Goal: Task Accomplishment & Management: Use online tool/utility

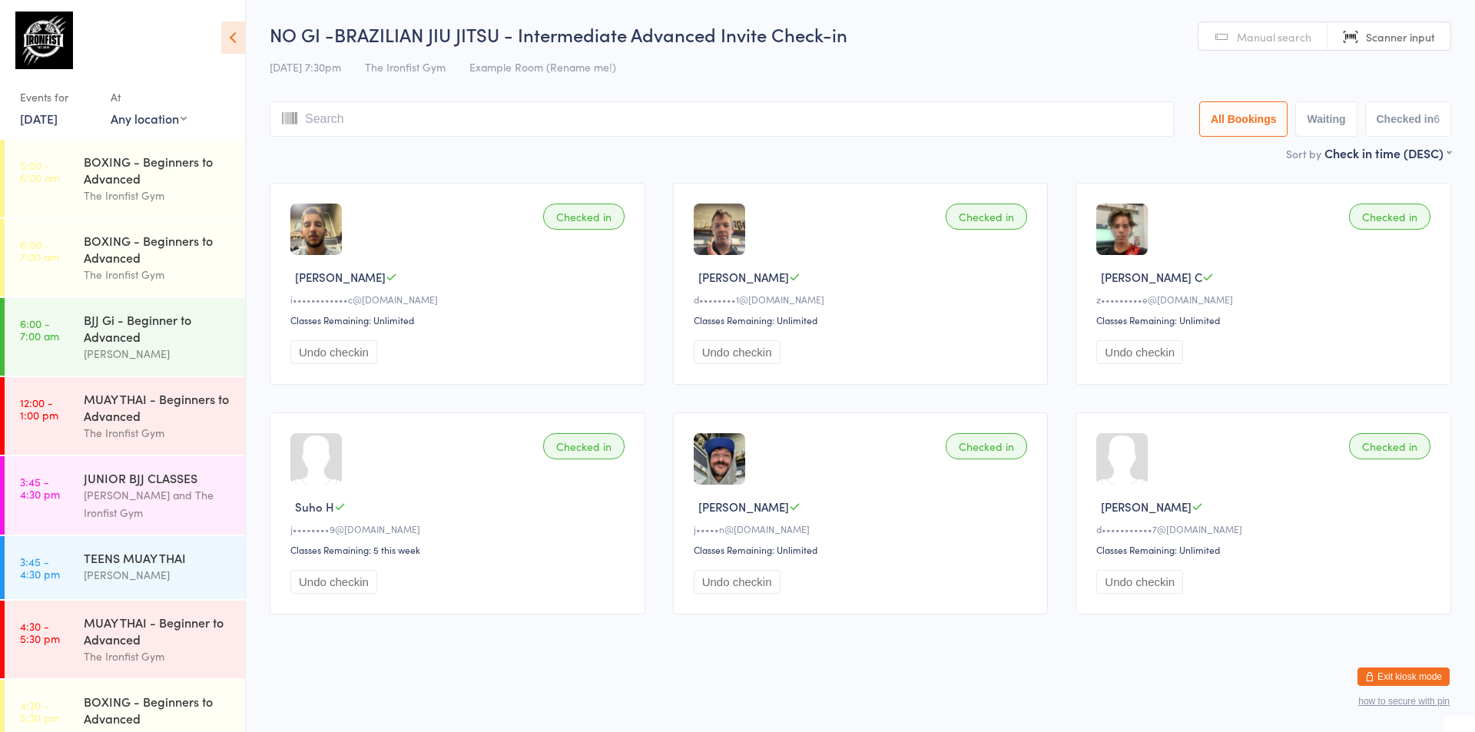
scroll to position [671, 0]
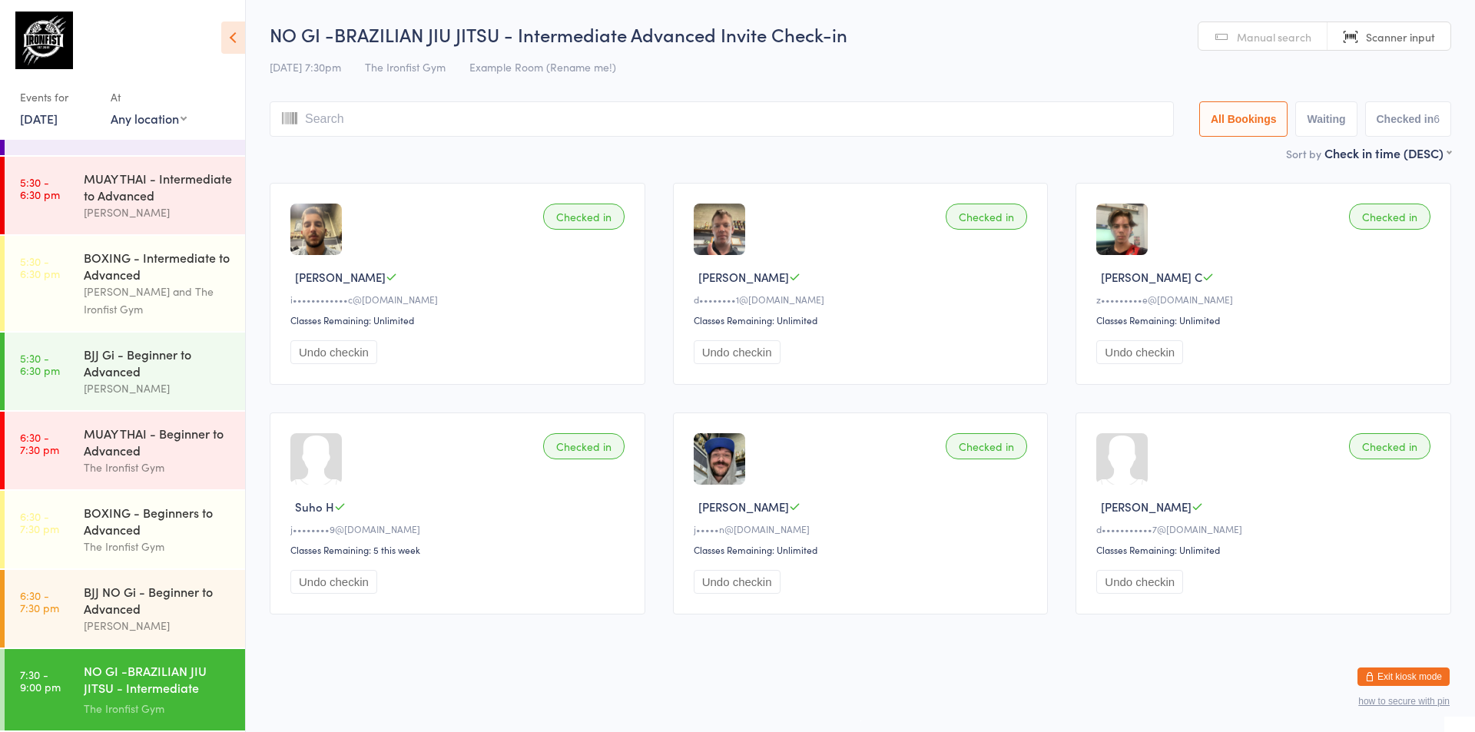
click at [41, 114] on link "[DATE]" at bounding box center [39, 118] width 38 height 17
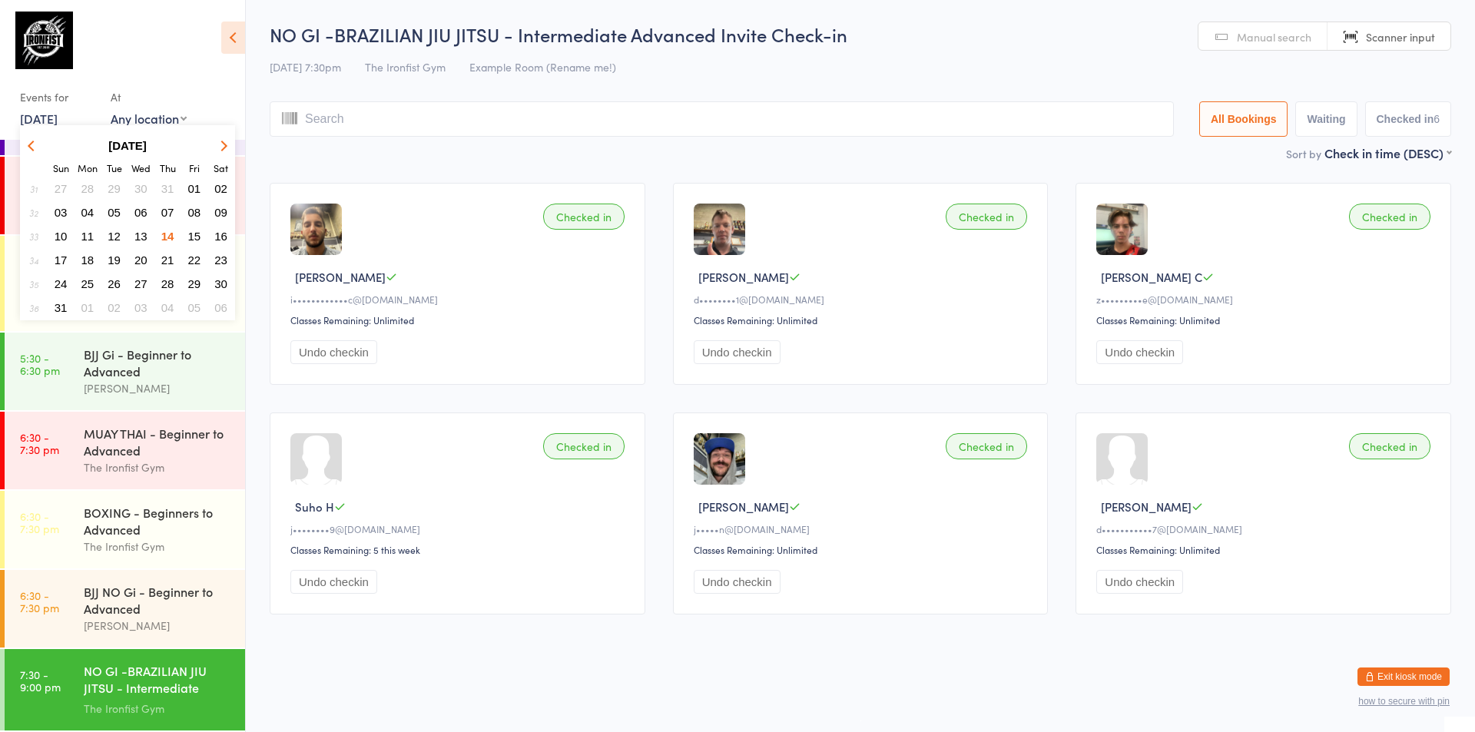
click at [193, 234] on span "15" at bounding box center [194, 236] width 13 height 13
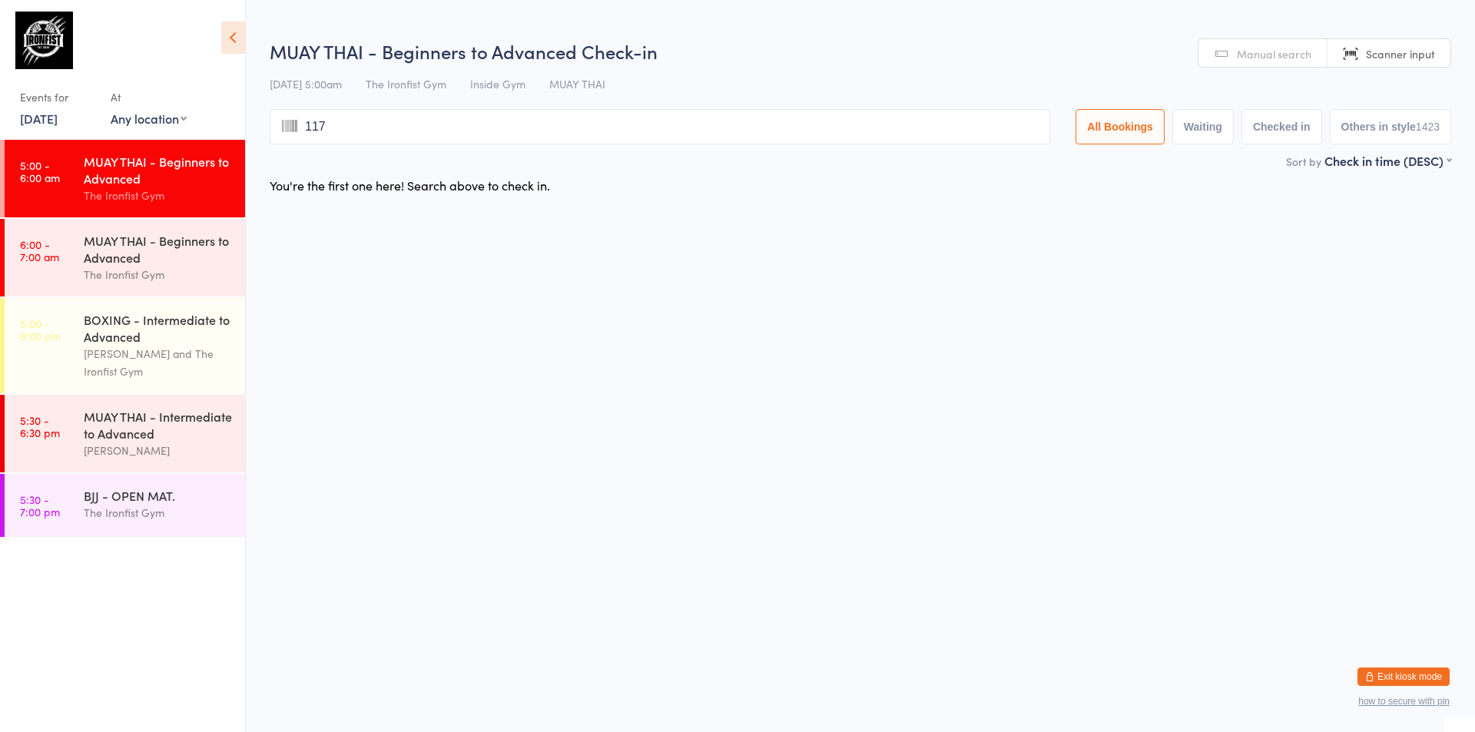
type input "1177"
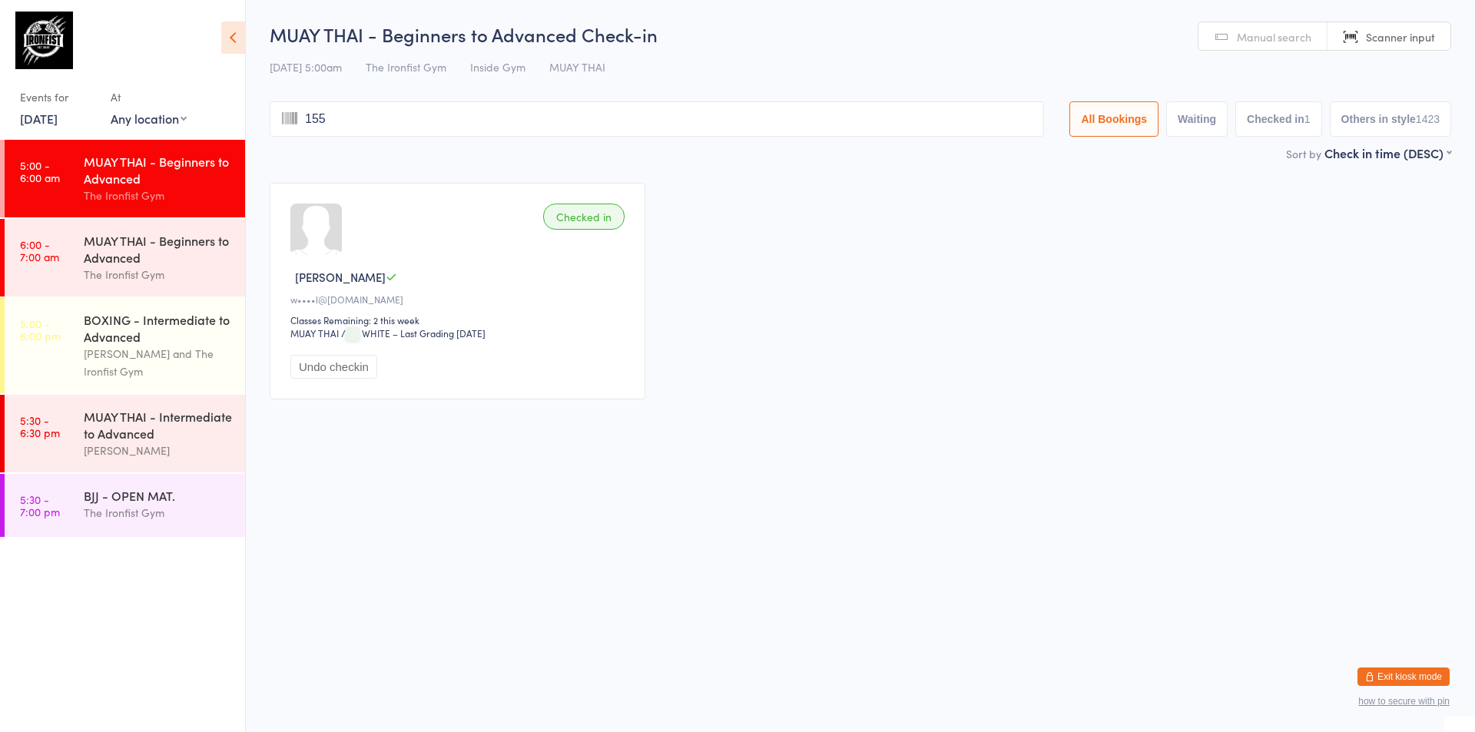
type input "1554"
type input "2376"
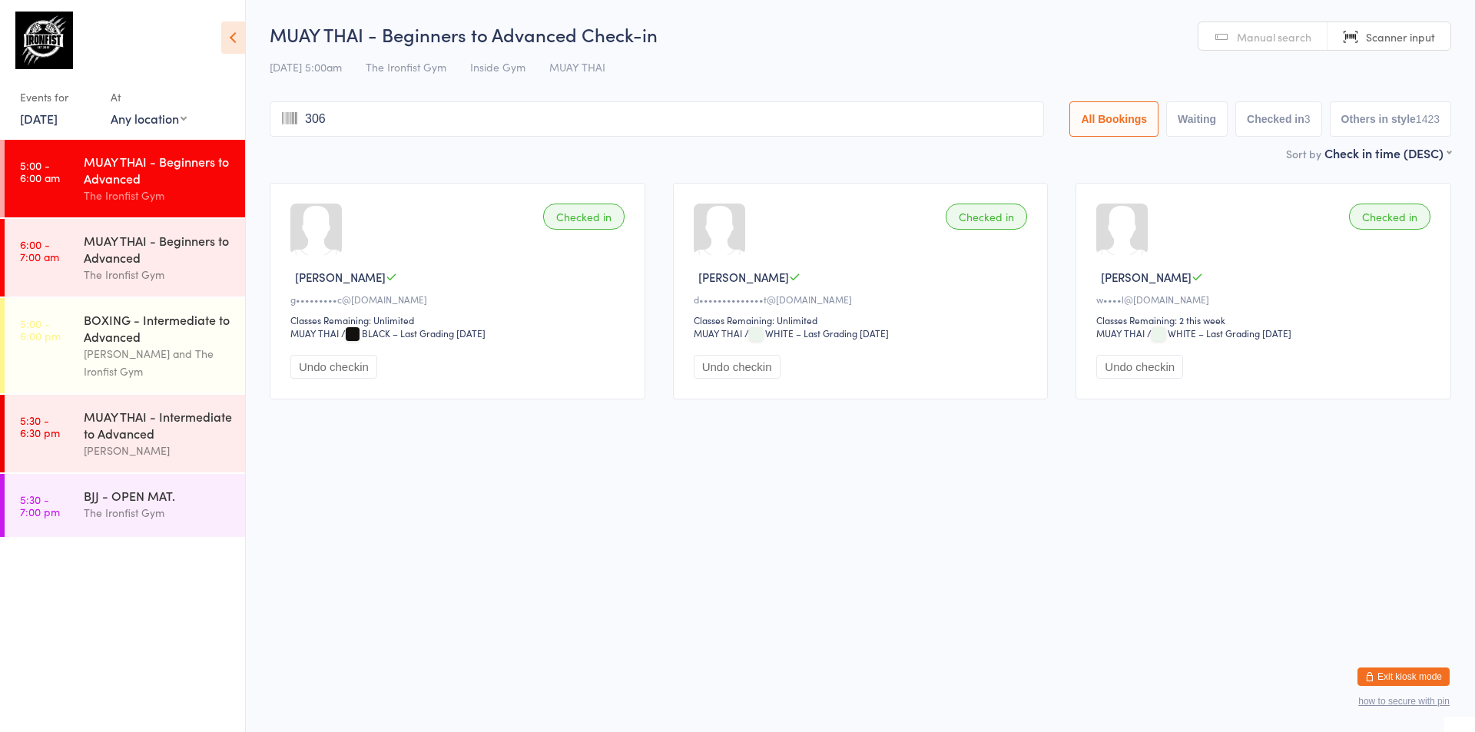
type input "3062"
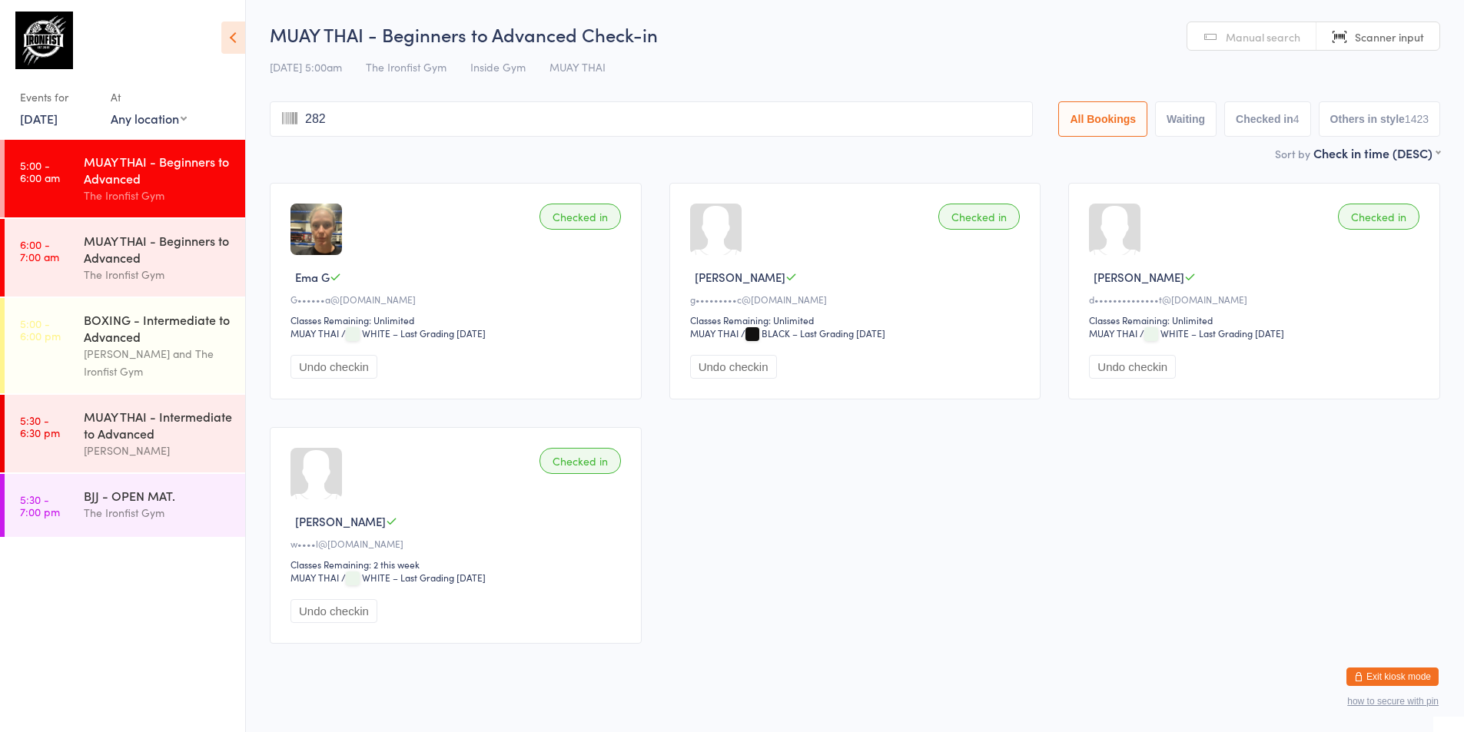
type input "2828"
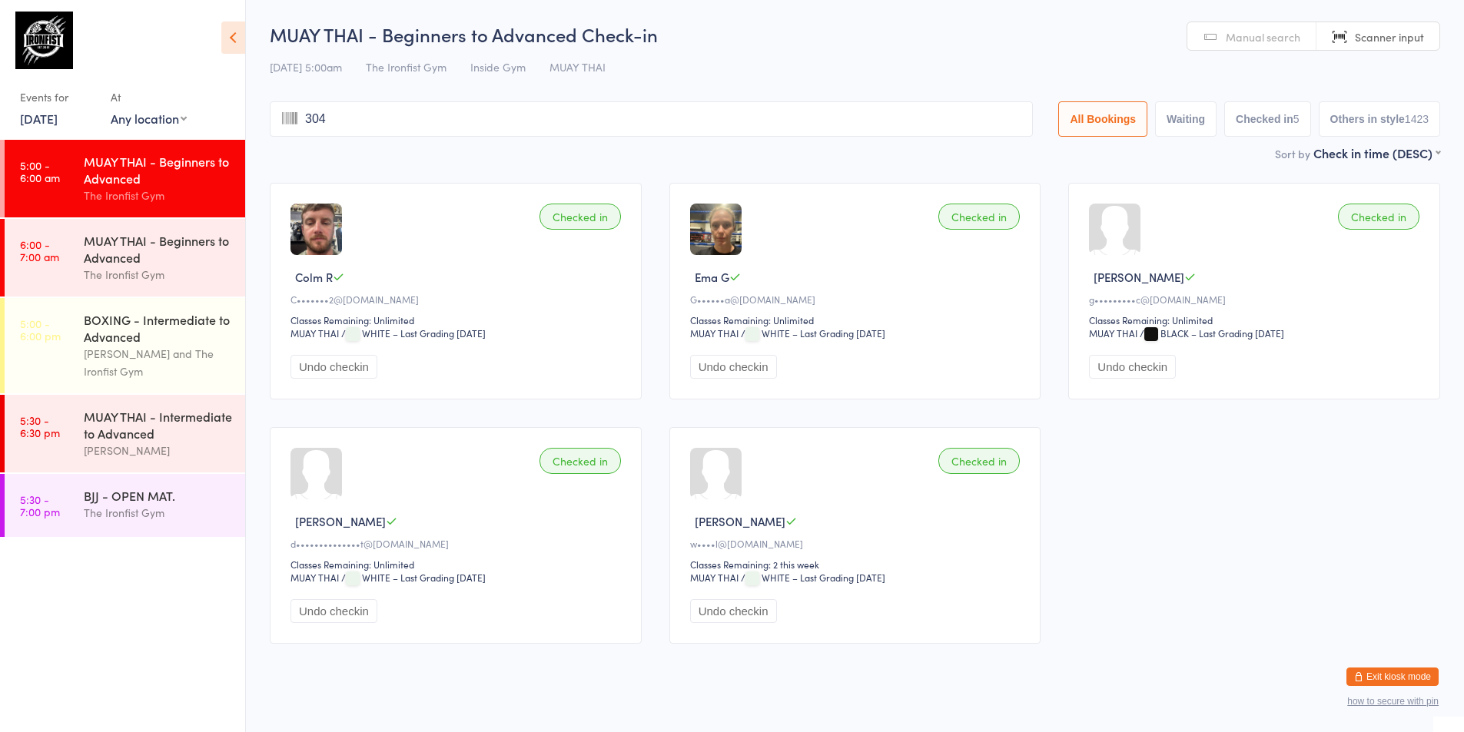
type input "3042"
